Goal: Information Seeking & Learning: Find specific fact

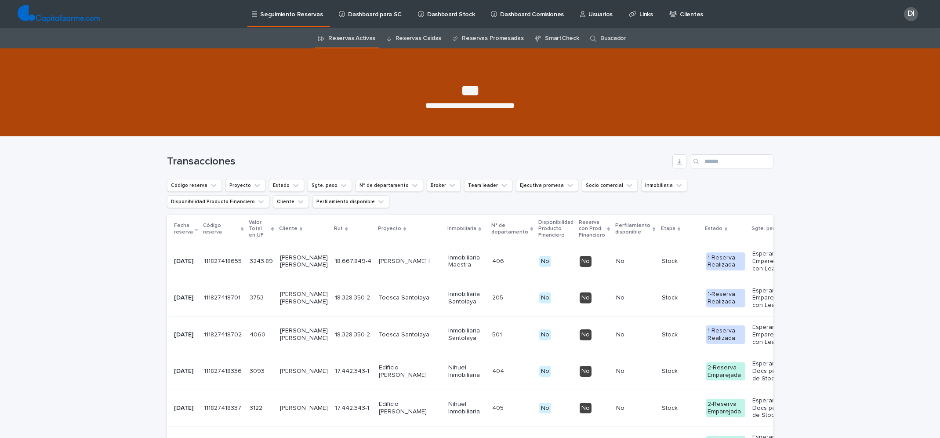
click at [601, 38] on link "Buscador" at bounding box center [614, 38] width 26 height 21
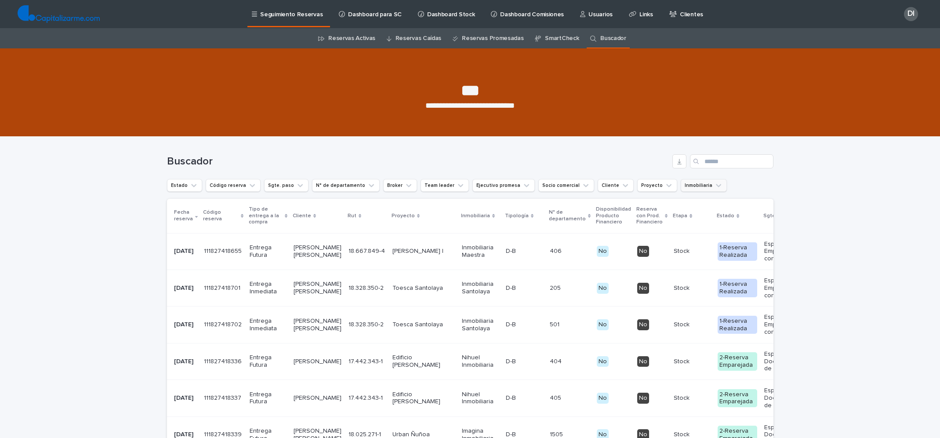
click at [681, 183] on button "Inmobiliaria" at bounding box center [704, 185] width 46 height 13
click at [638, 184] on button "Proyecto" at bounding box center [658, 185] width 40 height 13
click at [539, 181] on button "Socio comercial" at bounding box center [567, 185] width 56 height 13
click at [556, 228] on input at bounding box center [578, 224] width 112 height 14
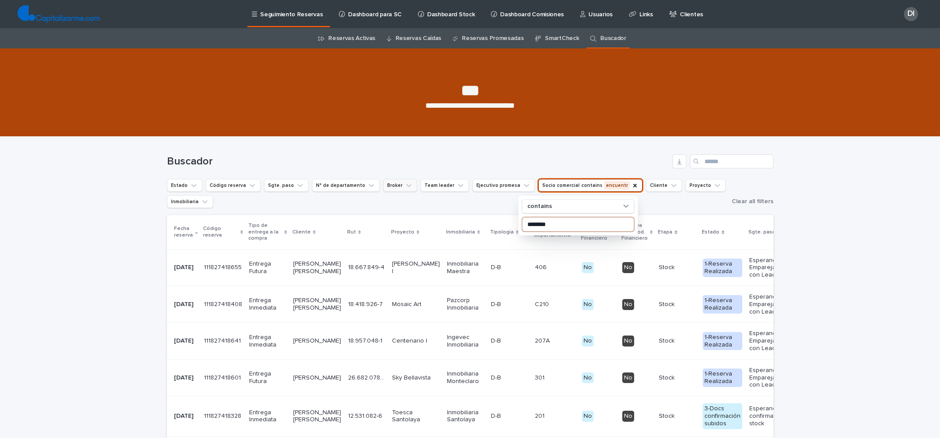
type input "********"
click at [406, 185] on icon "Broker" at bounding box center [408, 185] width 5 height 3
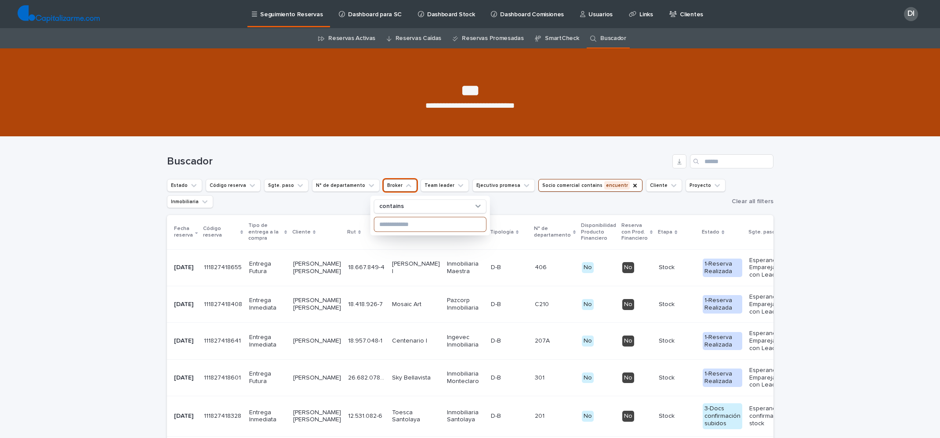
click at [394, 226] on input at bounding box center [430, 224] width 112 height 14
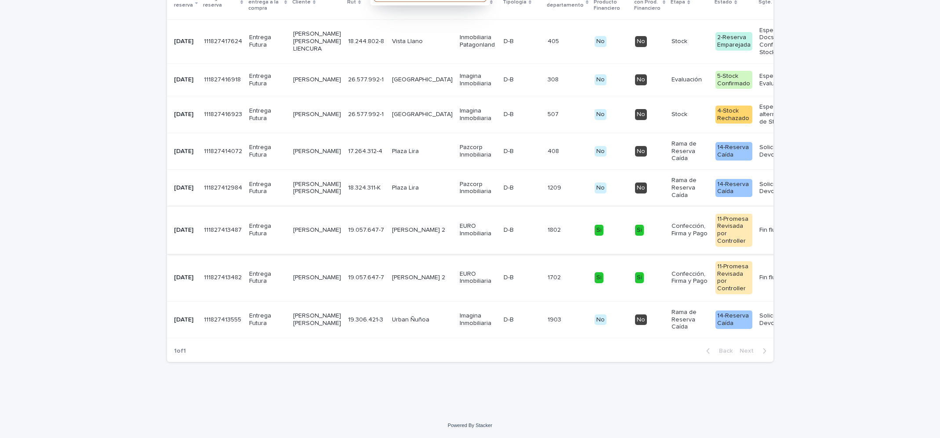
type input "*******"
click at [353, 225] on p "19.057.647-7" at bounding box center [367, 229] width 38 height 9
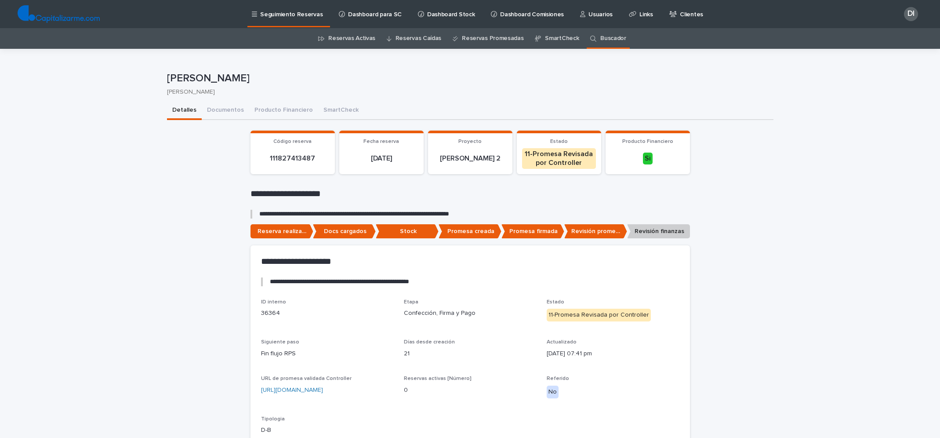
click at [226, 79] on p "[PERSON_NAME]" at bounding box center [468, 78] width 603 height 13
copy p "[PERSON_NAME]"
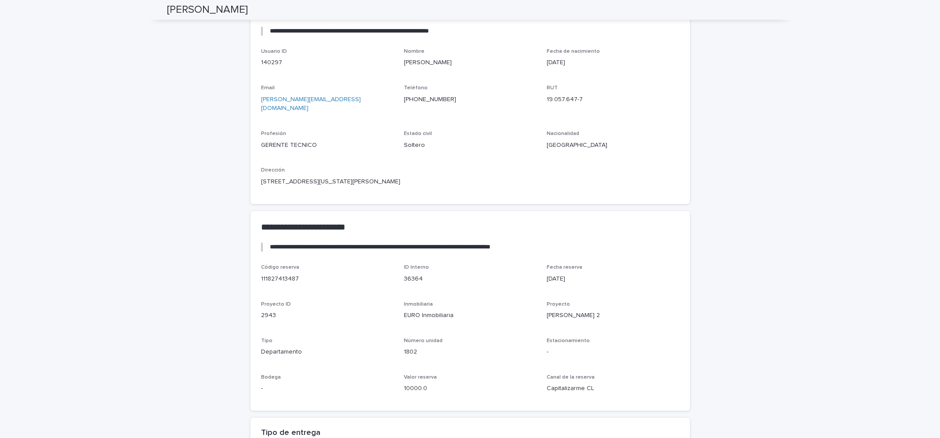
scroll to position [732, 0]
